Goal: Use online tool/utility: Utilize a website feature to perform a specific function

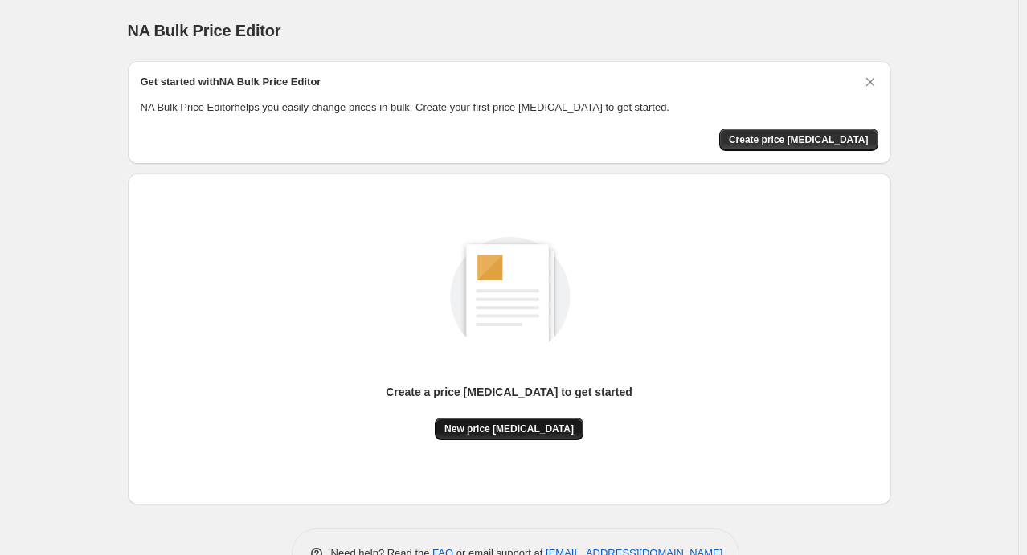
click at [520, 428] on span "New price [MEDICAL_DATA]" at bounding box center [508, 429] width 129 height 13
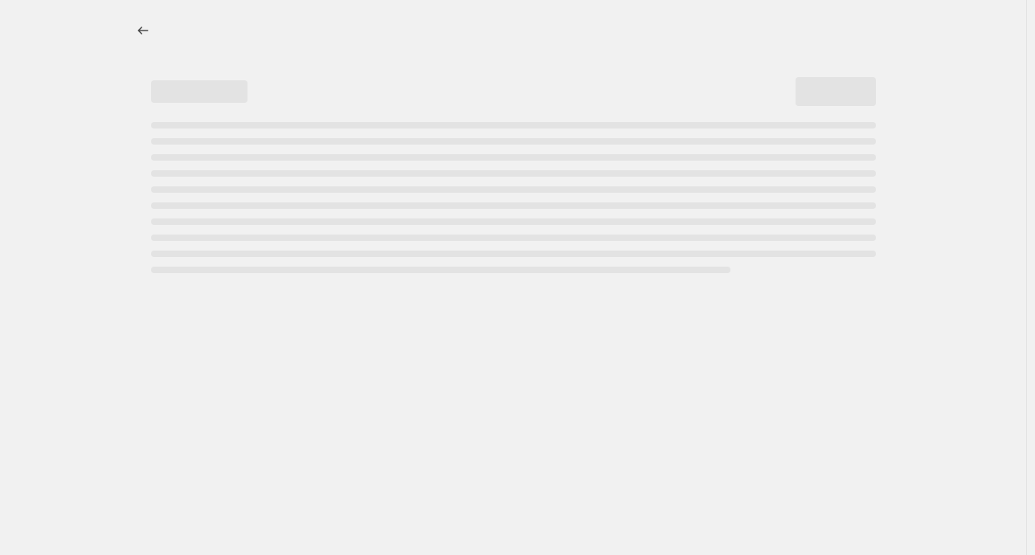
select select "percentage"
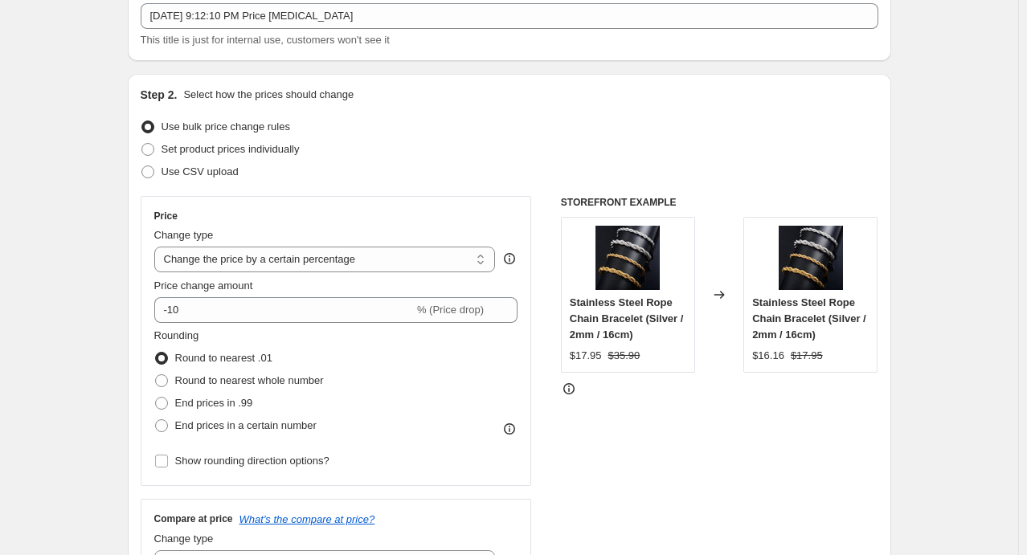
scroll to position [100, 0]
click at [177, 148] on span "Set product prices individually" at bounding box center [231, 149] width 138 height 12
click at [142, 144] on input "Set product prices individually" at bounding box center [141, 143] width 1 height 1
radio input "true"
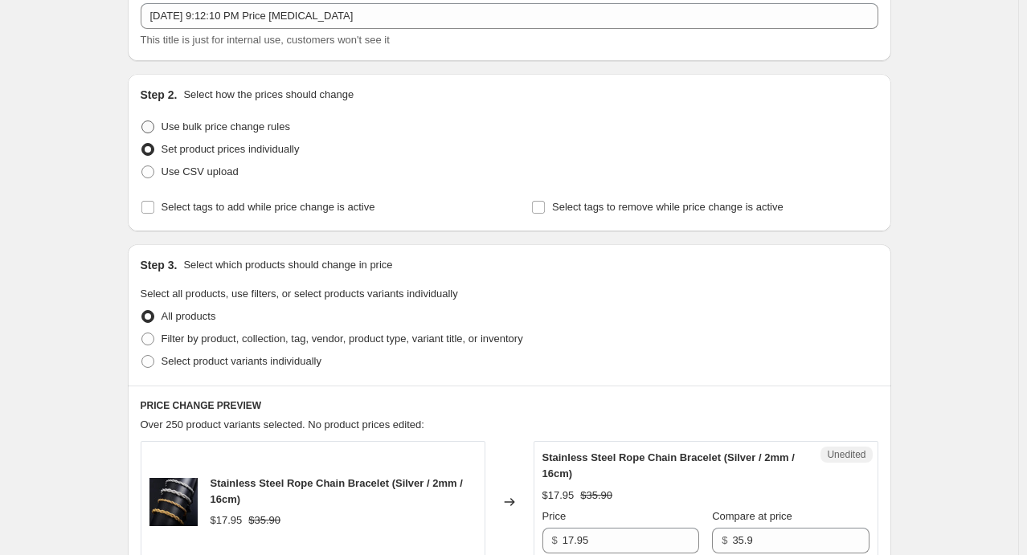
click at [224, 126] on span "Use bulk price change rules" at bounding box center [226, 127] width 129 height 12
click at [142, 121] on input "Use bulk price change rules" at bounding box center [141, 121] width 1 height 1
radio input "true"
select select "percentage"
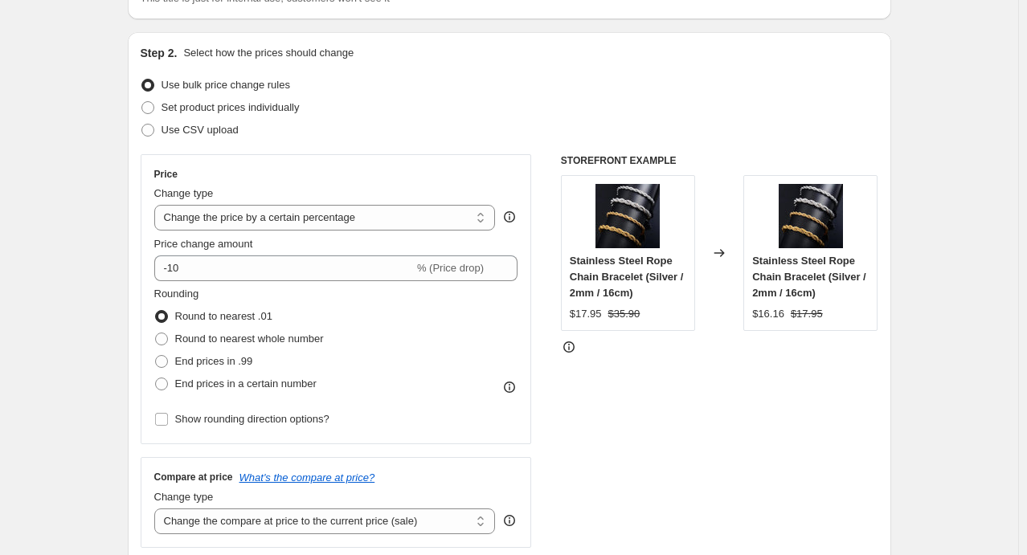
scroll to position [159, 0]
